Goal: Navigation & Orientation: Find specific page/section

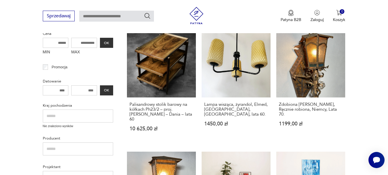
scroll to position [141, 0]
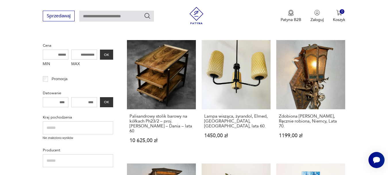
click at [87, 55] on input "MAX" at bounding box center [84, 54] width 26 height 10
click at [79, 54] on input "MAX" at bounding box center [84, 54] width 26 height 10
click at [86, 54] on input "MAX" at bounding box center [84, 54] width 26 height 10
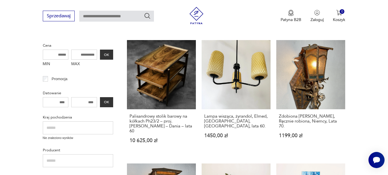
click at [75, 63] on label "MAX" at bounding box center [84, 64] width 26 height 9
click at [75, 60] on input "MAX" at bounding box center [84, 54] width 26 height 10
click at [81, 57] on input "MAX" at bounding box center [84, 54] width 26 height 10
click at [80, 55] on input "MAX" at bounding box center [84, 54] width 26 height 10
click at [61, 54] on input "MIN" at bounding box center [56, 54] width 26 height 10
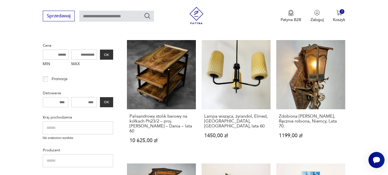
click at [86, 56] on input "MAX" at bounding box center [84, 54] width 26 height 10
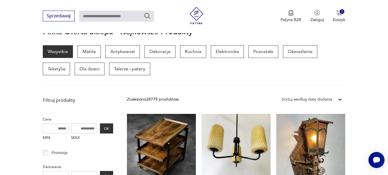
scroll to position [54, 0]
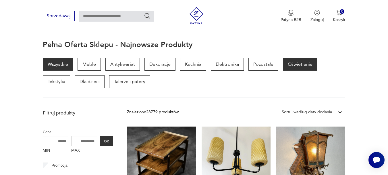
click at [296, 63] on p "Oświetlenie" at bounding box center [300, 64] width 35 height 13
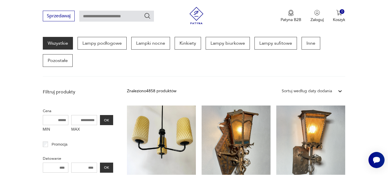
scroll to position [143, 0]
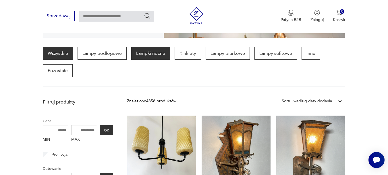
click at [153, 52] on p "Lampki nocne" at bounding box center [150, 53] width 39 height 13
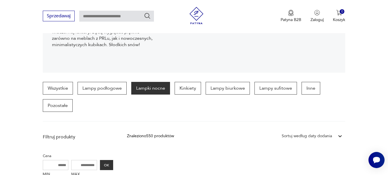
scroll to position [95, 0]
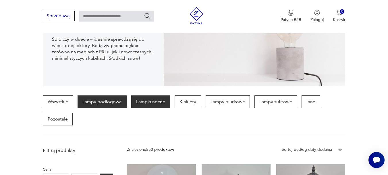
click at [101, 100] on p "Lampy podłogowe" at bounding box center [102, 101] width 49 height 13
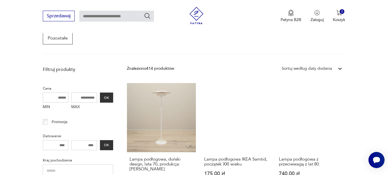
scroll to position [66, 0]
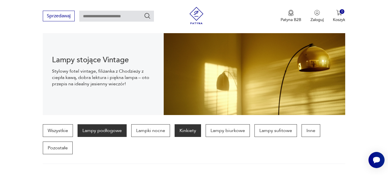
click at [187, 128] on p "Kinkiety" at bounding box center [188, 130] width 26 height 13
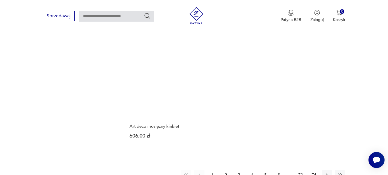
scroll to position [785, 0]
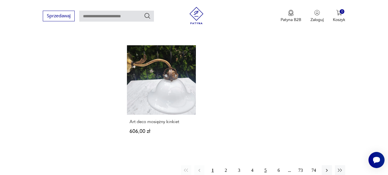
click at [267, 169] on button "5" at bounding box center [266, 170] width 10 height 10
